Goal: Navigation & Orientation: Find specific page/section

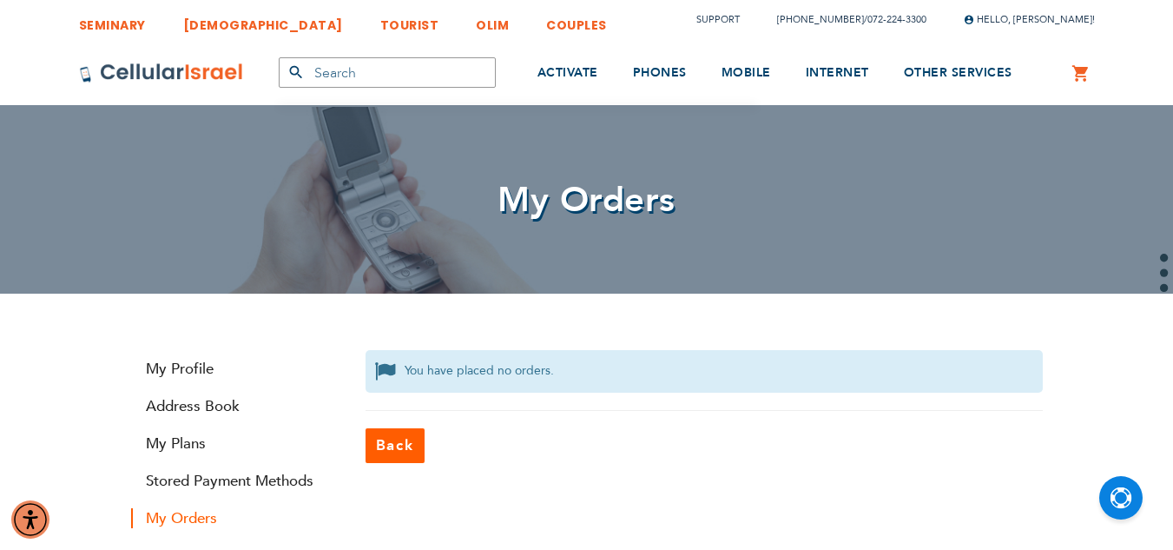
click at [426, 253] on div "My Orders" at bounding box center [586, 199] width 1173 height 188
click at [185, 359] on link "My Profile" at bounding box center [235, 369] width 208 height 20
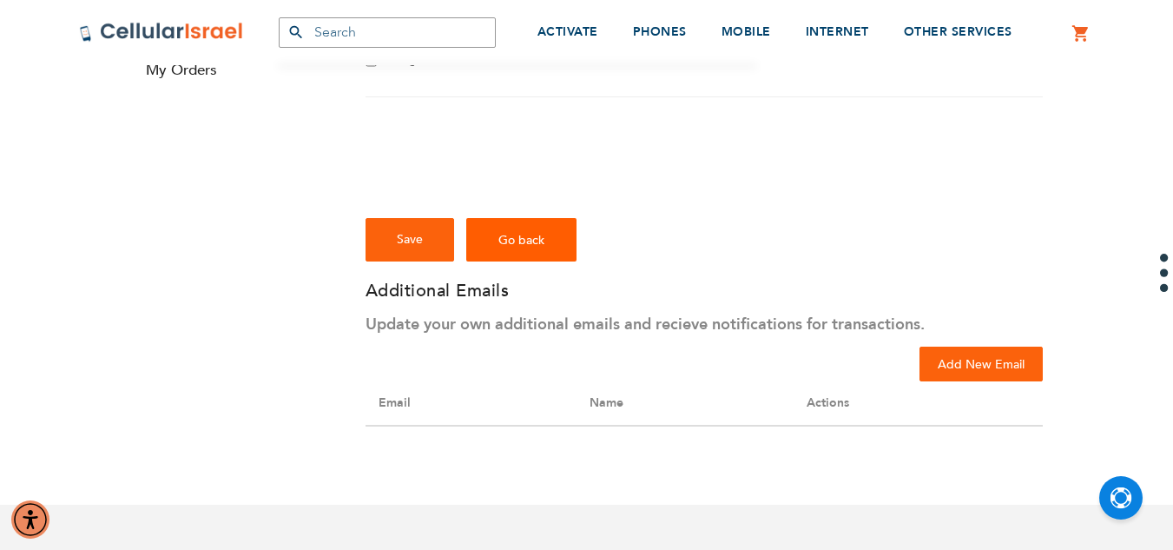
scroll to position [452, 0]
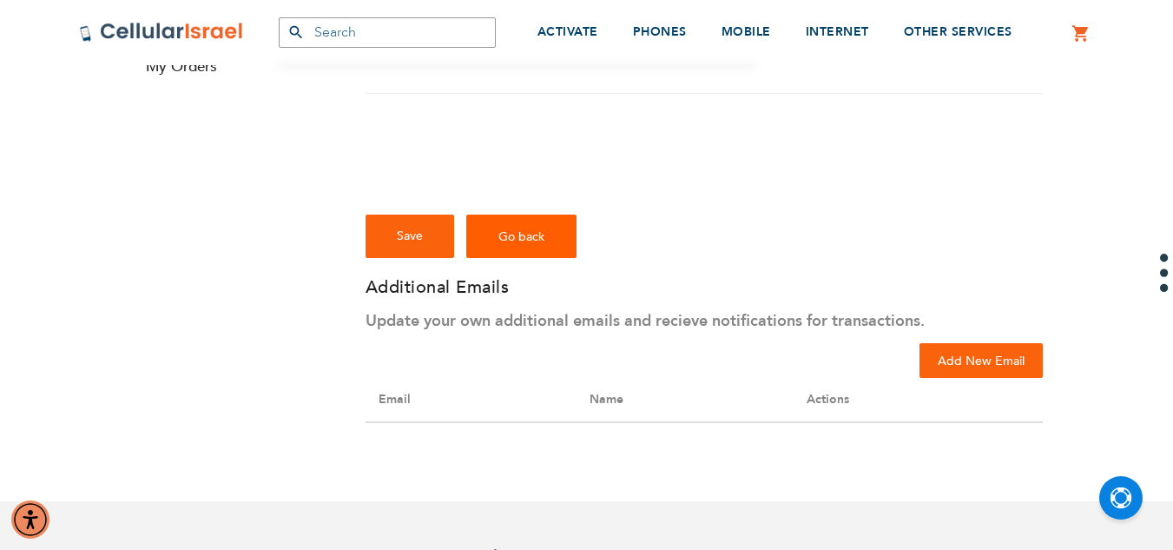
checkbox input "true"
click at [294, 255] on div "Account Information First Name Binyomin Last Name Eichenthal Change Email Chang…" at bounding box center [587, 169] width 938 height 542
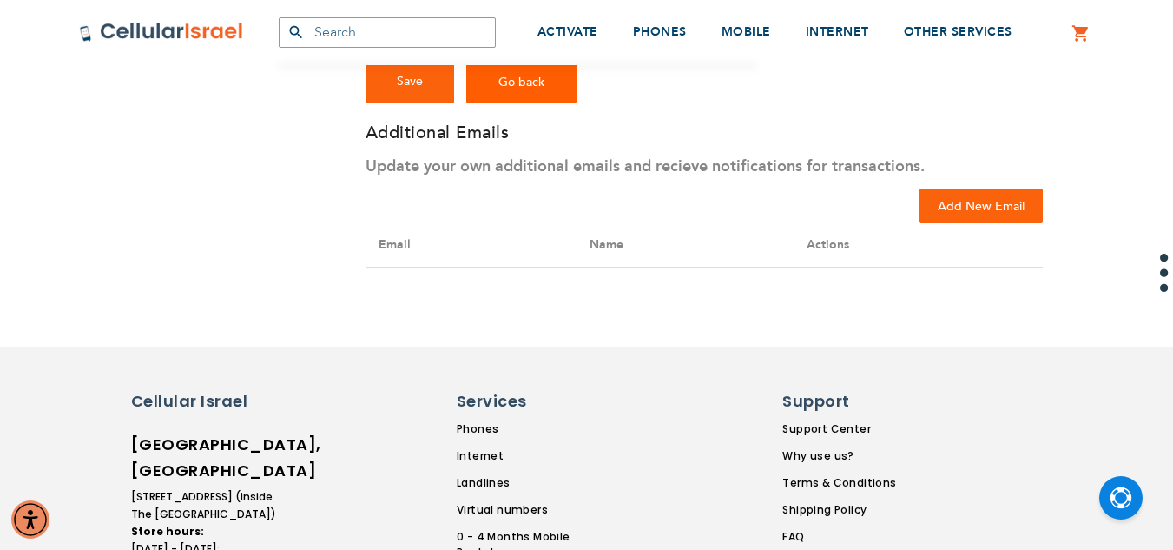
scroll to position [584, 0]
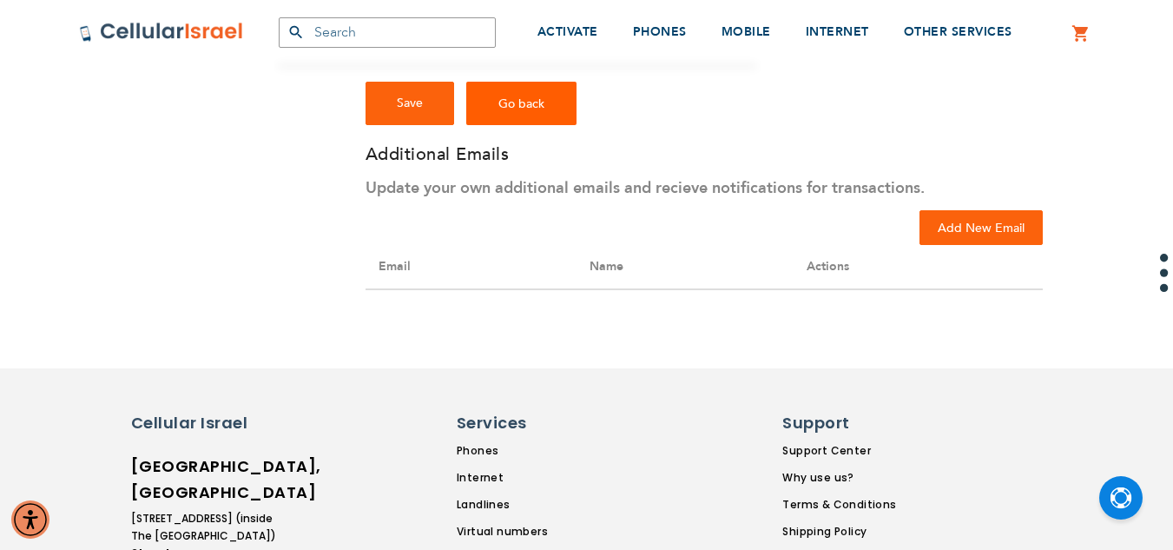
click at [829, 266] on th "Actions" at bounding box center [918, 267] width 249 height 44
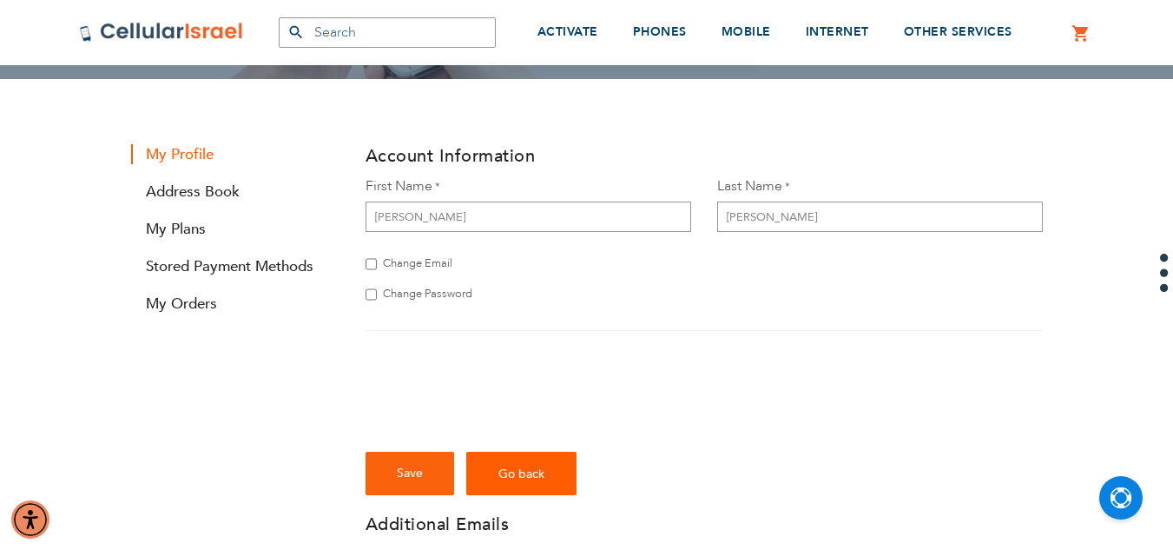
scroll to position [145, 0]
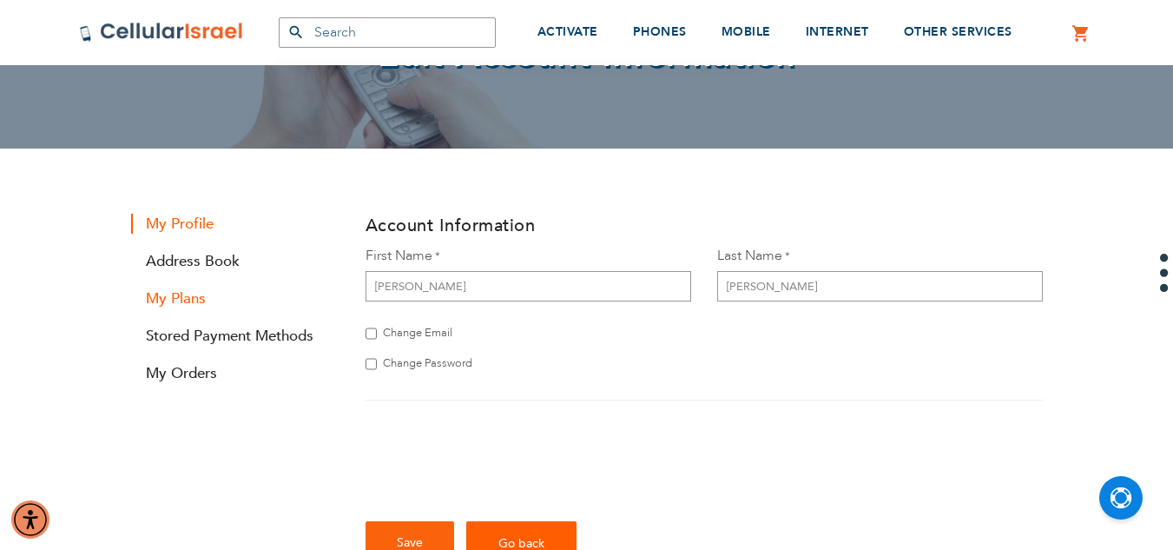
click at [170, 298] on link "My Plans" at bounding box center [235, 298] width 208 height 20
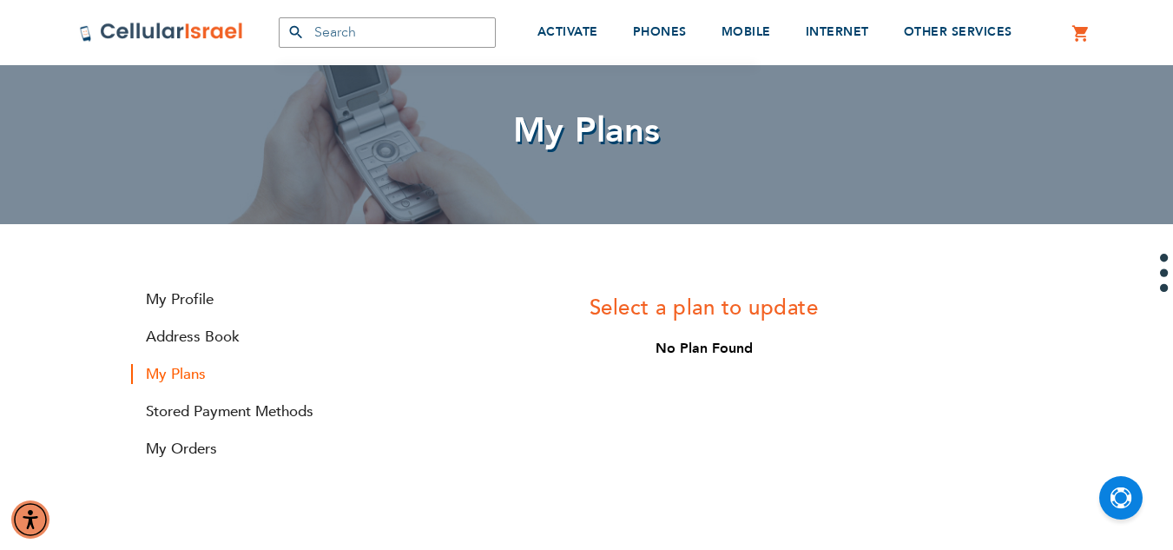
scroll to position [104, 0]
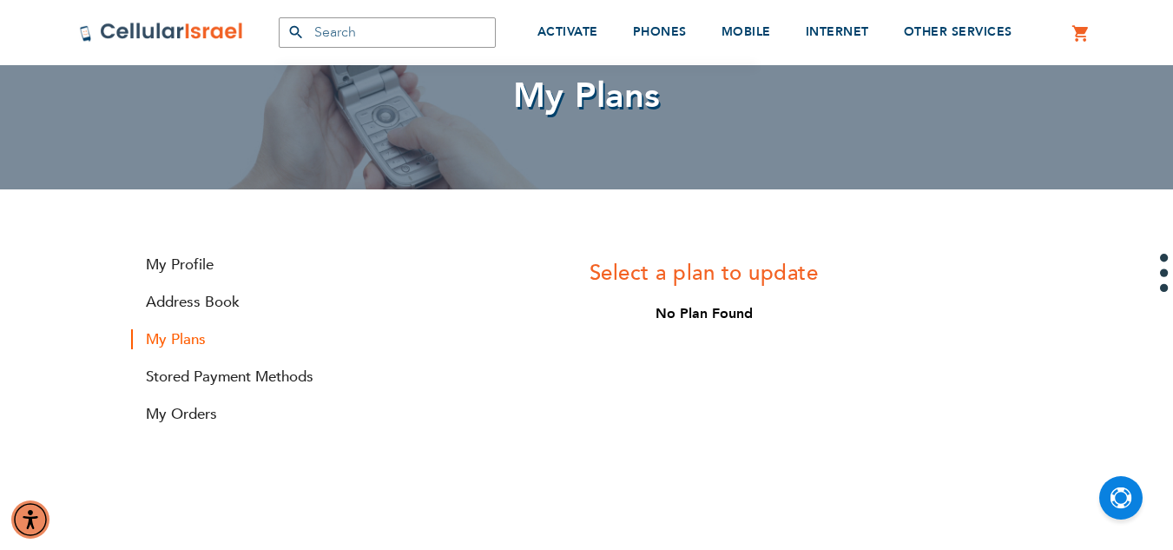
click at [170, 298] on link "Address Book" at bounding box center [235, 302] width 208 height 20
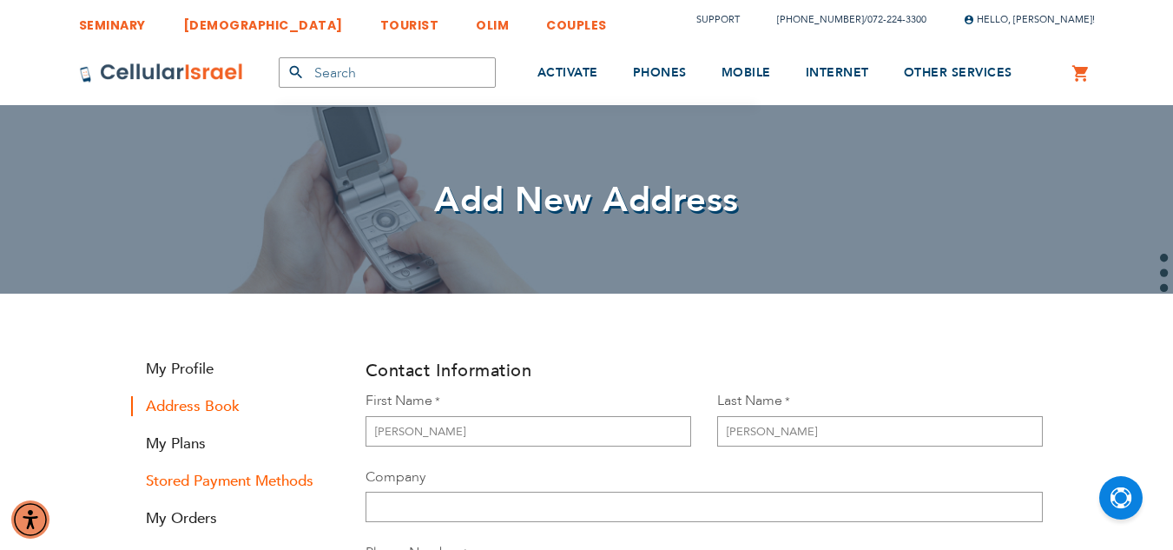
click at [190, 480] on link "Stored Payment Methods" at bounding box center [235, 481] width 208 height 20
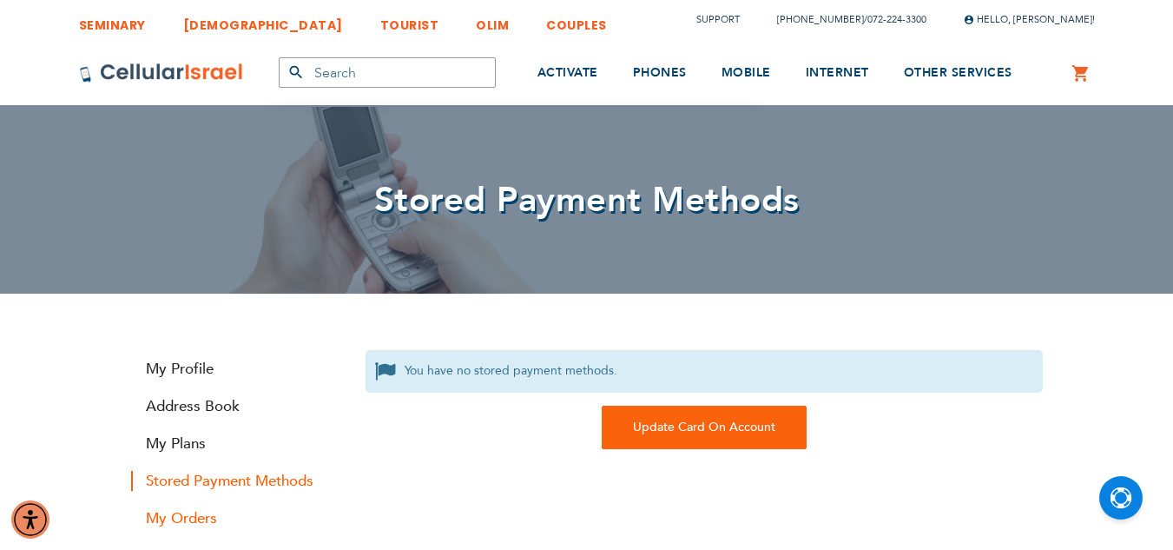
click at [175, 522] on link "My Orders" at bounding box center [235, 518] width 208 height 20
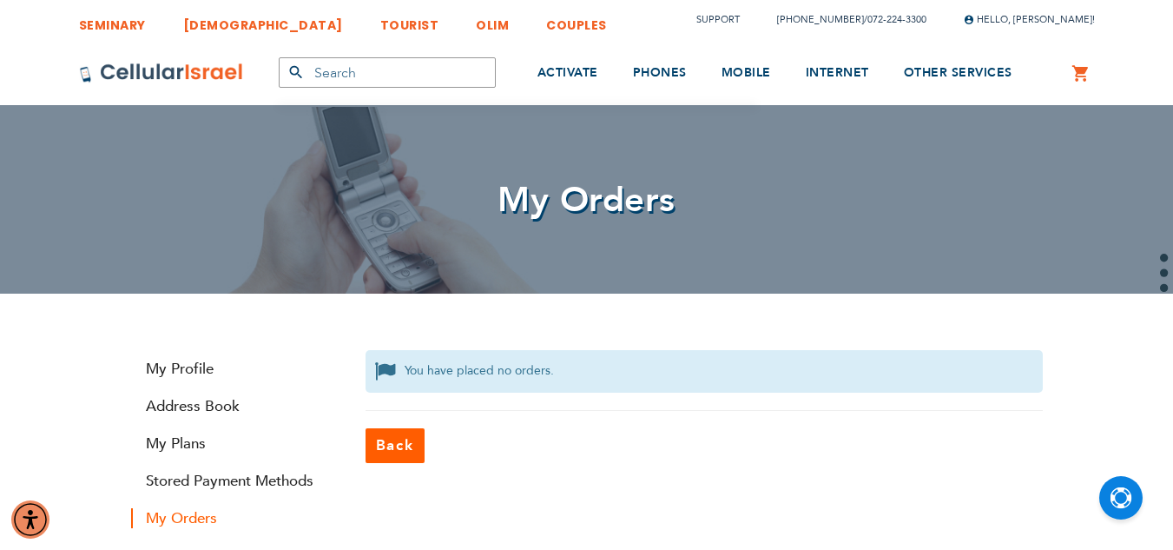
click at [404, 446] on span "Back" at bounding box center [395, 445] width 38 height 20
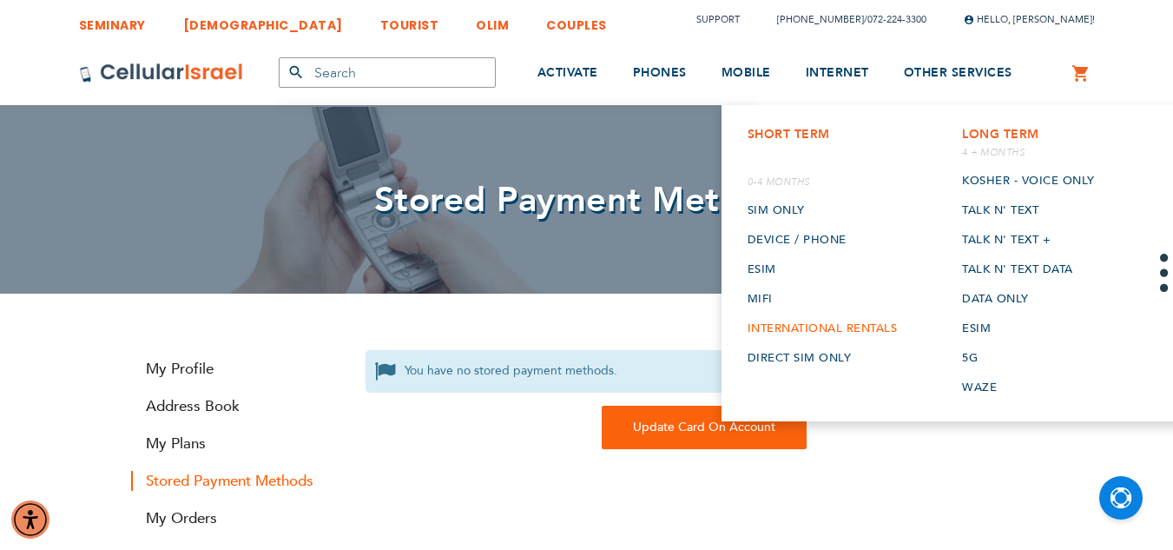
click at [790, 320] on link "International rentals" at bounding box center [823, 328] width 150 height 30
